Goal: Task Accomplishment & Management: Manage account settings

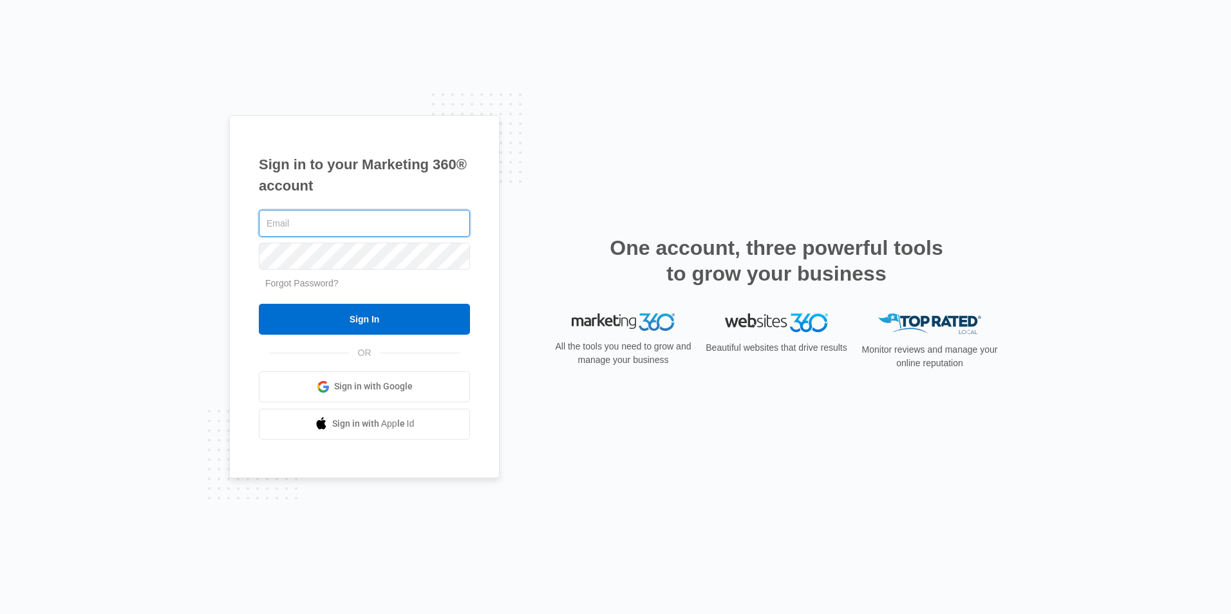
paste input "[PERSON_NAME][EMAIL_ADDRESS][DOMAIN_NAME]"
type input "[PERSON_NAME][EMAIL_ADDRESS][DOMAIN_NAME]"
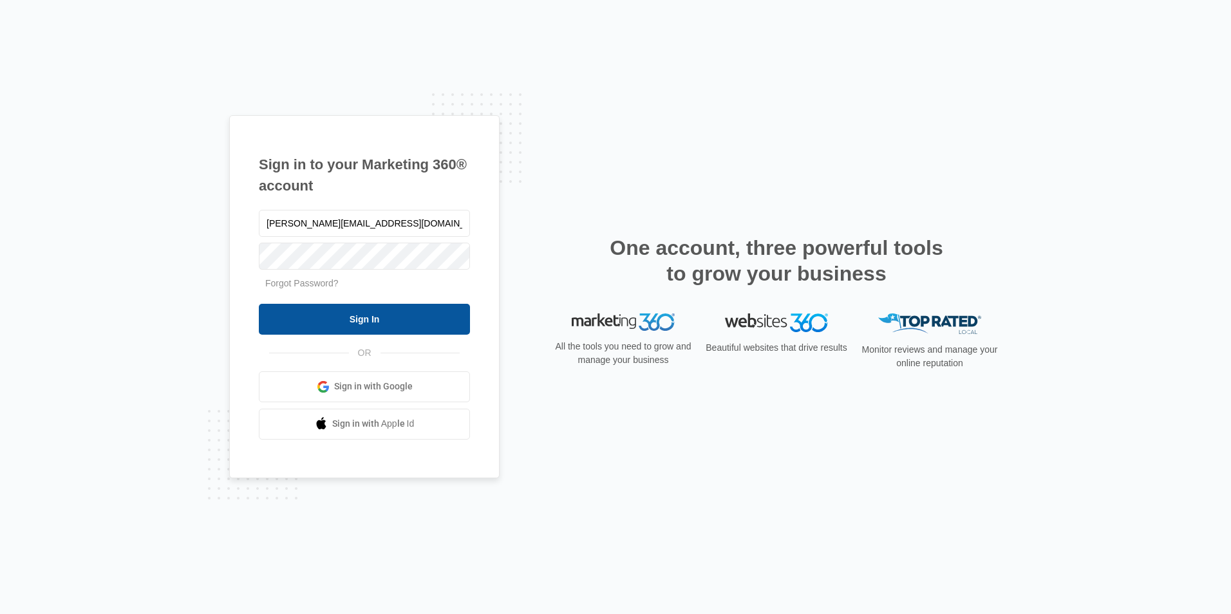
click at [354, 318] on input "Sign In" at bounding box center [364, 319] width 211 height 31
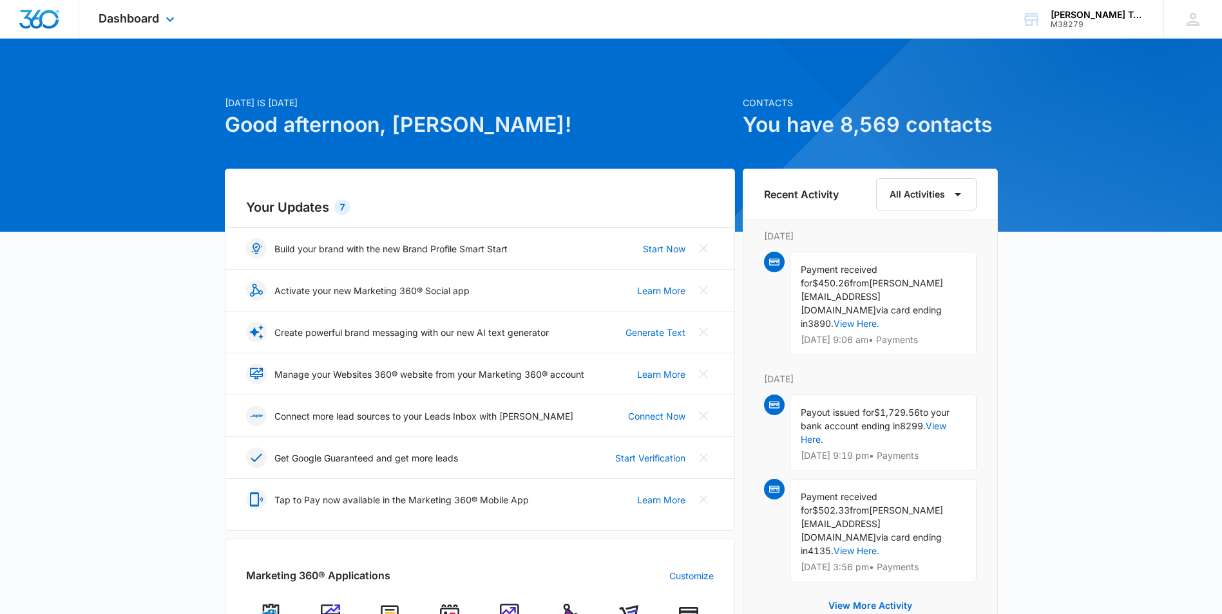
click at [150, 26] on div "Dashboard Apps Reputation Websites Forms CRM Email Social Shop Payments POS Con…" at bounding box center [138, 19] width 118 height 38
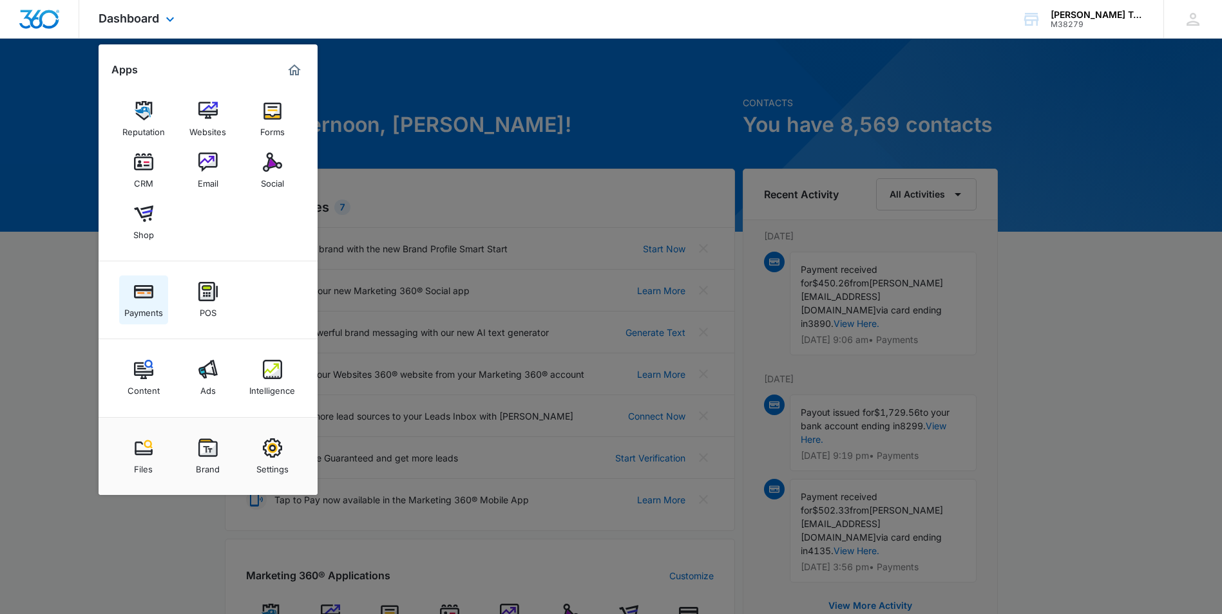
click at [153, 302] on div "Payments" at bounding box center [143, 309] width 39 height 17
